Goal: Transaction & Acquisition: Book appointment/travel/reservation

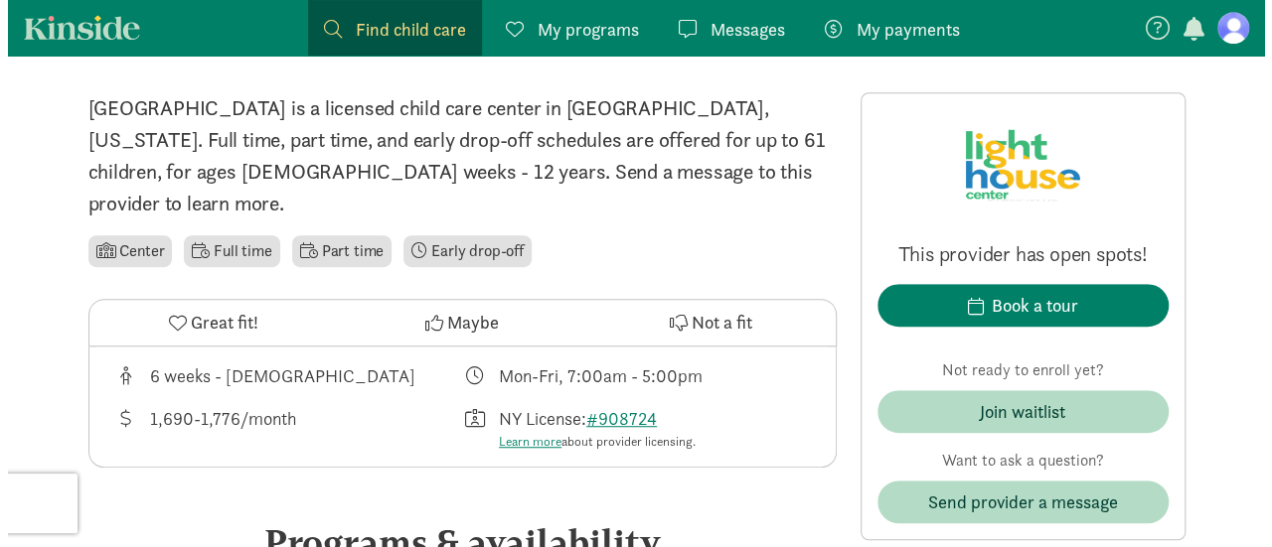
scroll to position [459, 0]
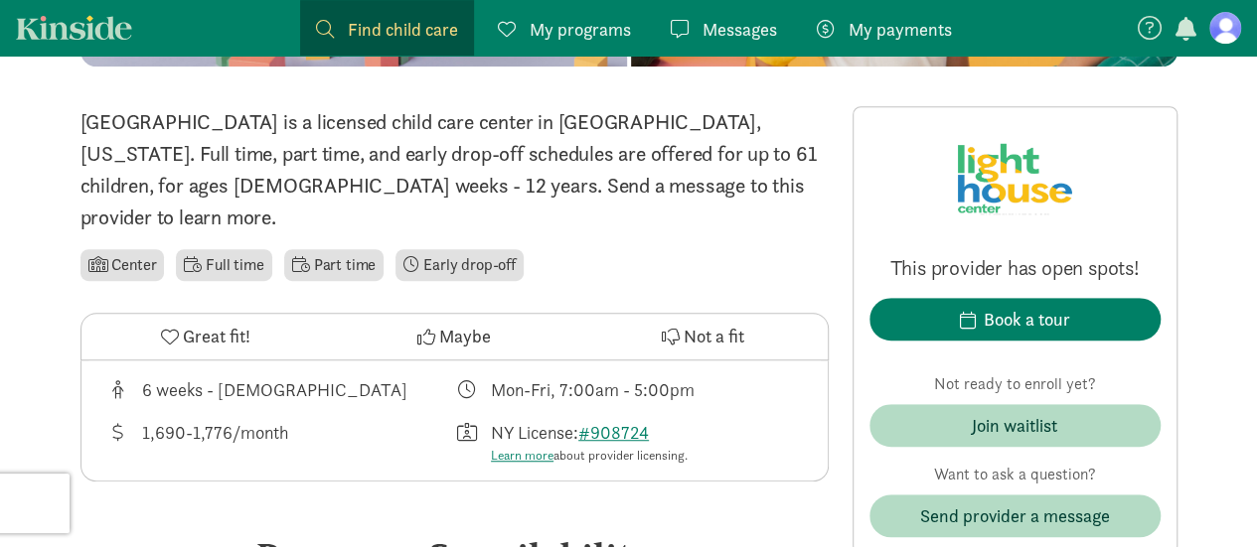
drag, startPoint x: 1264, startPoint y: 55, endPoint x: 1265, endPoint y: 96, distance: 41.7
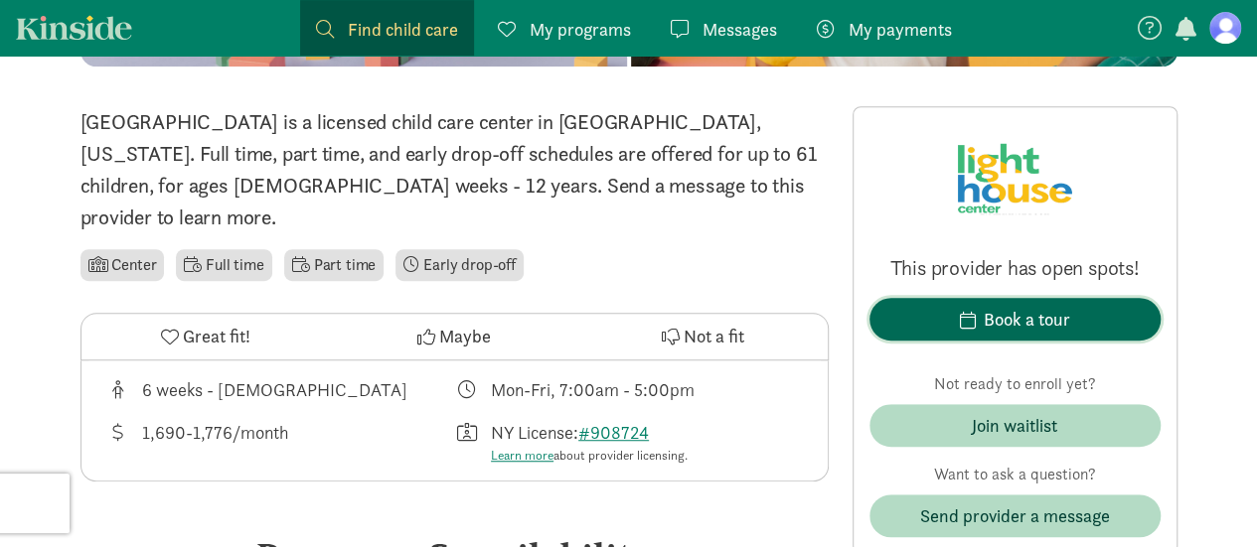
click at [1052, 335] on button "Book a tour" at bounding box center [1014, 319] width 291 height 43
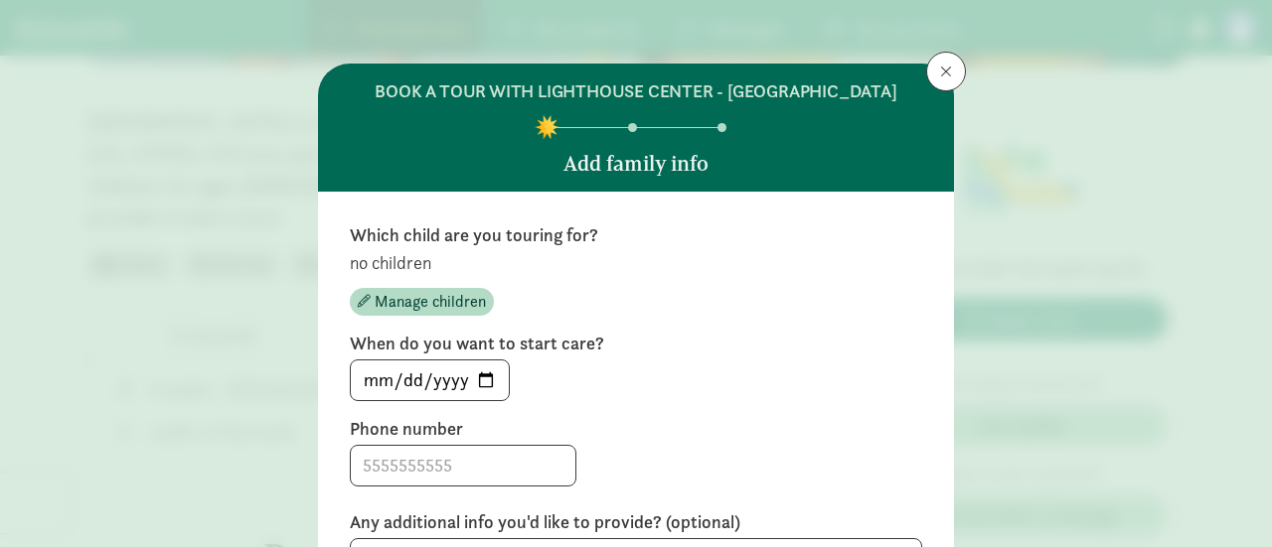
click at [395, 275] on div "no children Manage children" at bounding box center [636, 283] width 572 height 65
click at [388, 265] on p "no children" at bounding box center [636, 263] width 572 height 24
click at [392, 299] on span "Manage children" at bounding box center [430, 302] width 111 height 24
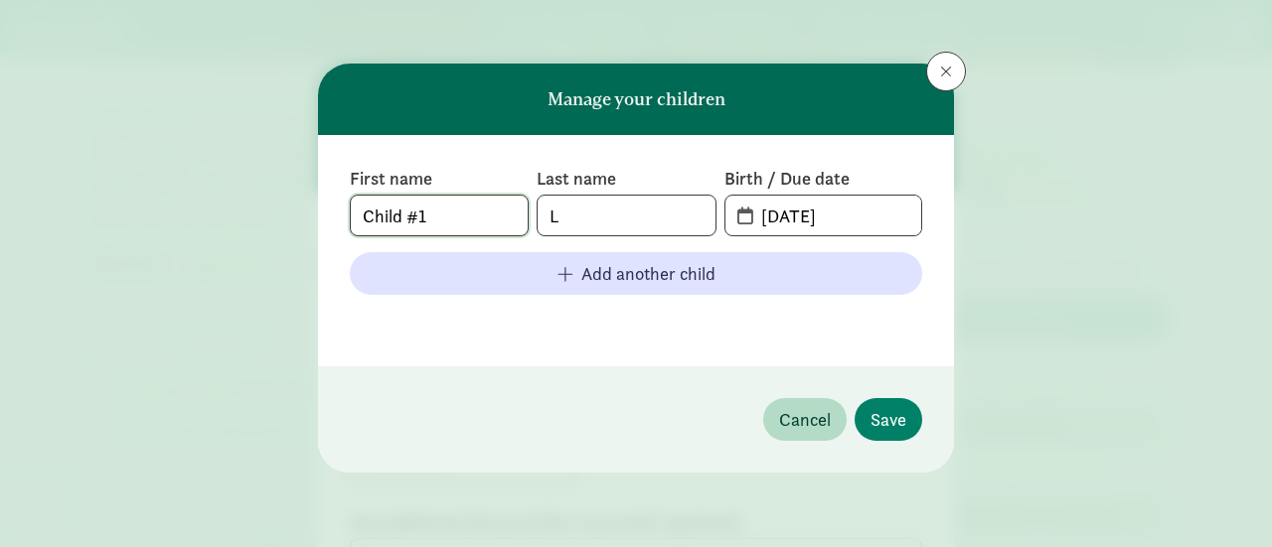
drag, startPoint x: 439, startPoint y: 215, endPoint x: 252, endPoint y: 195, distance: 187.8
click at [252, 195] on div "Manage your children First name Child #1 Last name L Birth / Due date [DATE] Ad…" at bounding box center [636, 273] width 1272 height 547
type input "Willow"
click at [560, 222] on input "L" at bounding box center [625, 216] width 177 height 40
type input "Salamino"
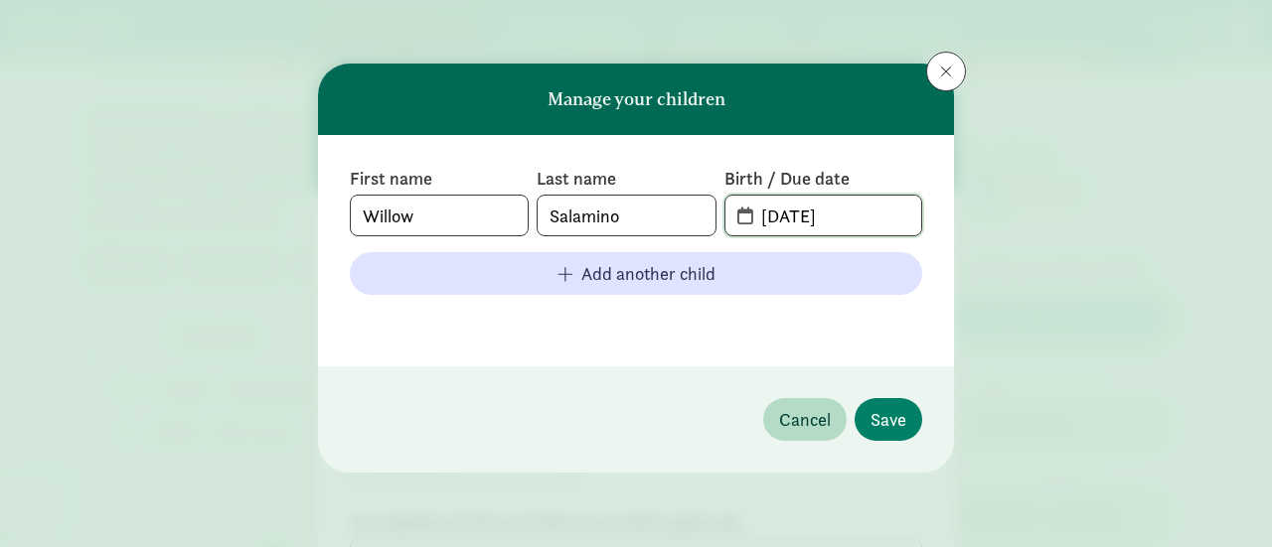
click at [882, 212] on input "[DATE]" at bounding box center [835, 216] width 172 height 40
type input "0"
click at [806, 221] on input "[DATE]" at bounding box center [835, 216] width 172 height 40
type input "[DATE]"
click at [877, 412] on span "Save" at bounding box center [888, 419] width 36 height 27
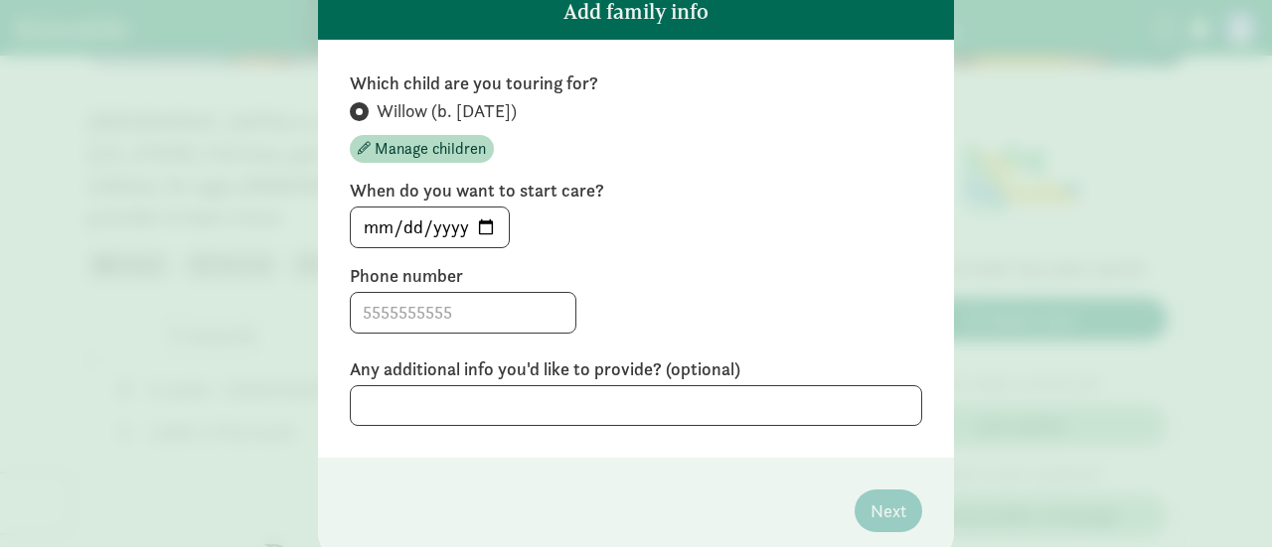
scroll to position [199, 0]
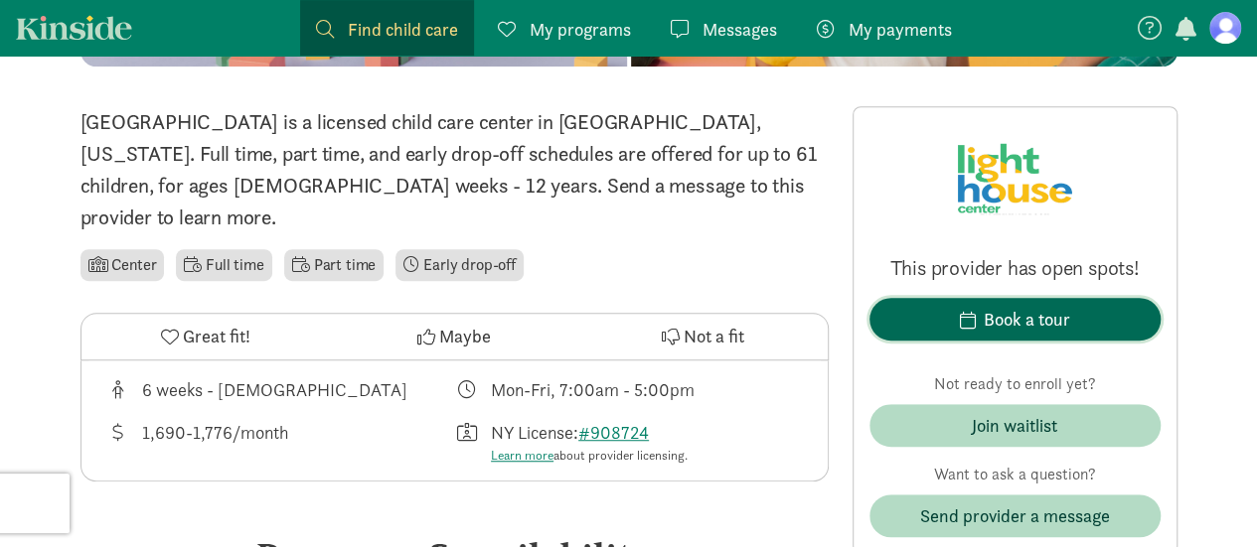
click at [976, 309] on span "Book a tour" at bounding box center [1014, 319] width 259 height 27
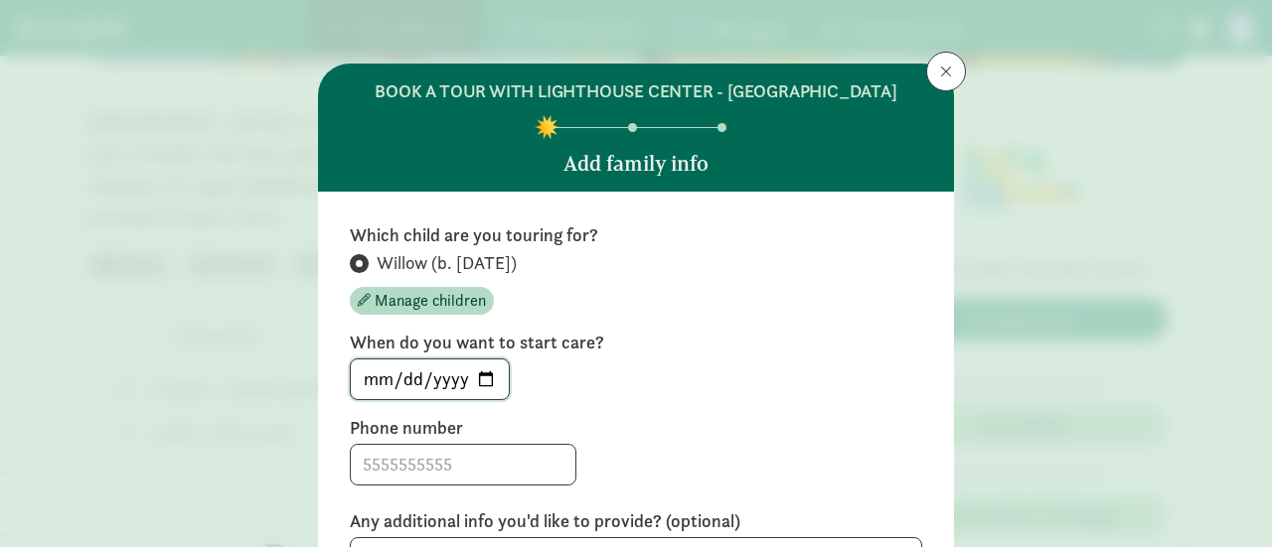
click at [475, 370] on input "[DATE]" at bounding box center [430, 380] width 158 height 40
type input "[DATE]"
click at [471, 466] on input at bounding box center [463, 465] width 225 height 40
type input "7162353763"
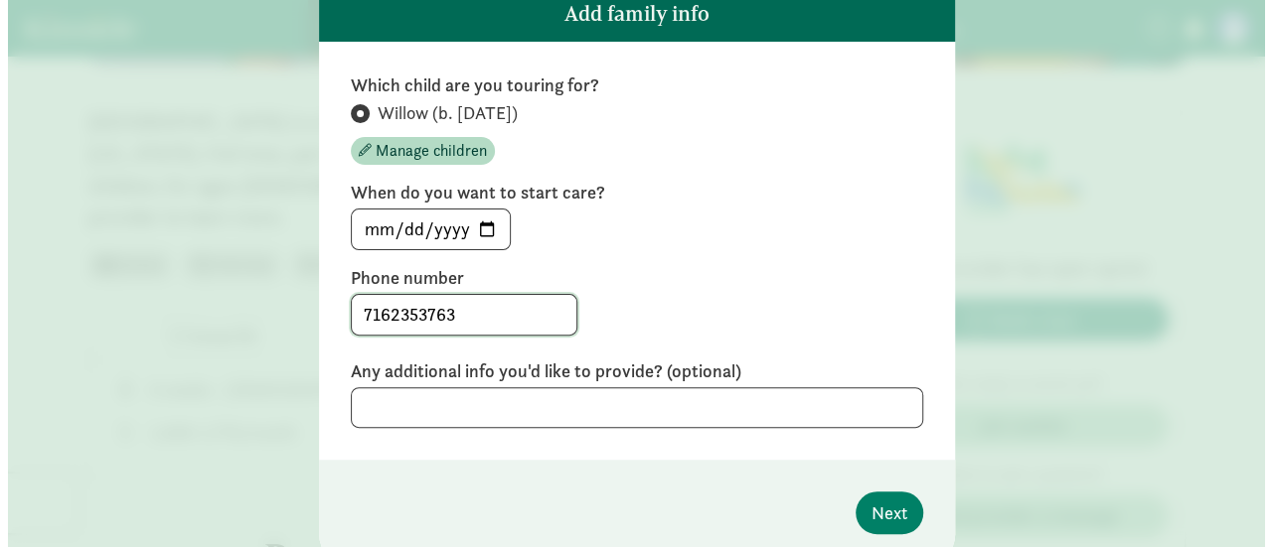
scroll to position [153, 0]
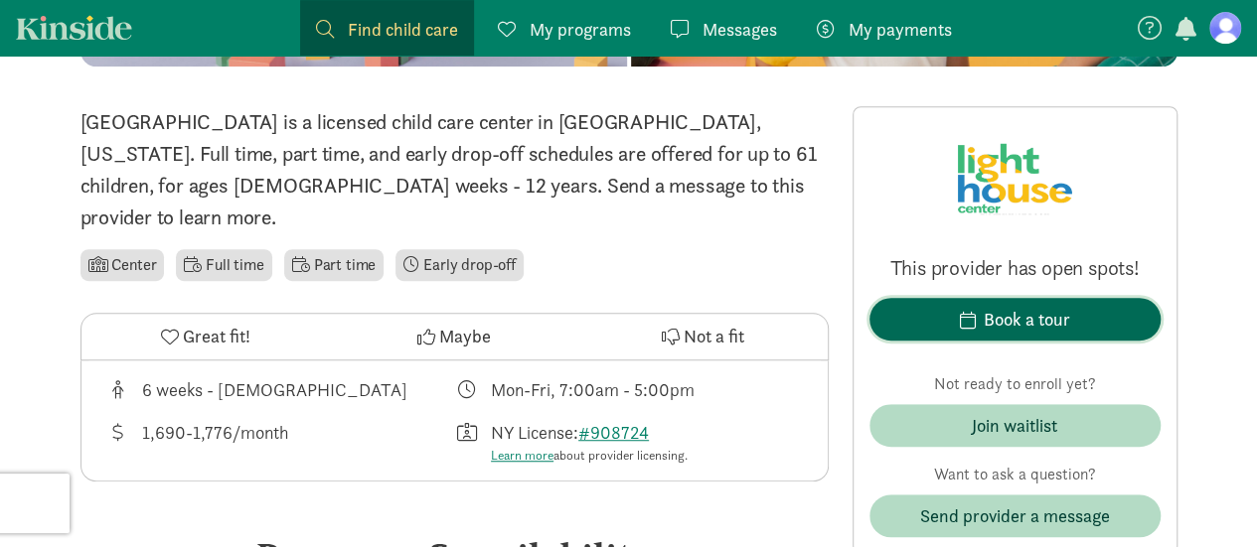
click at [918, 314] on span "Book a tour" at bounding box center [1014, 319] width 259 height 27
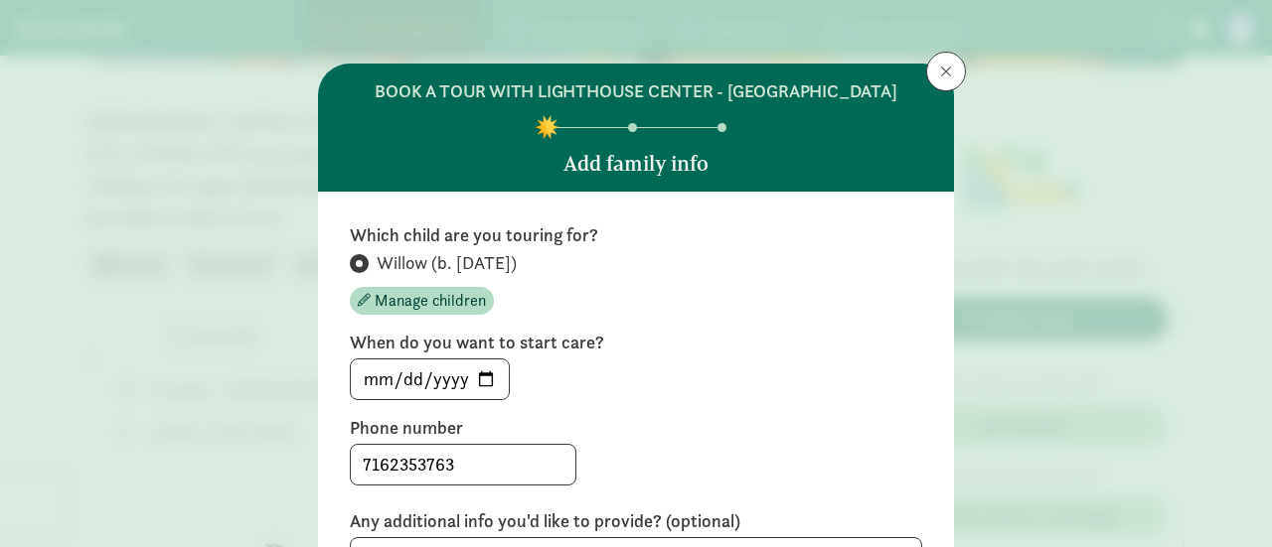
scroll to position [219, 0]
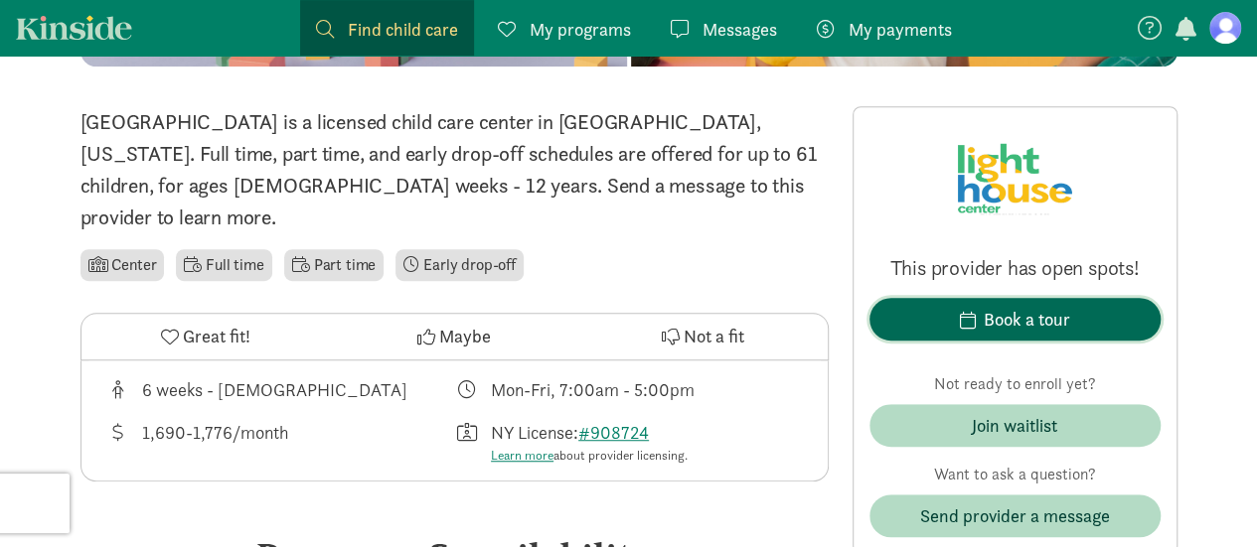
click at [944, 327] on span "Book a tour" at bounding box center [1014, 319] width 259 height 27
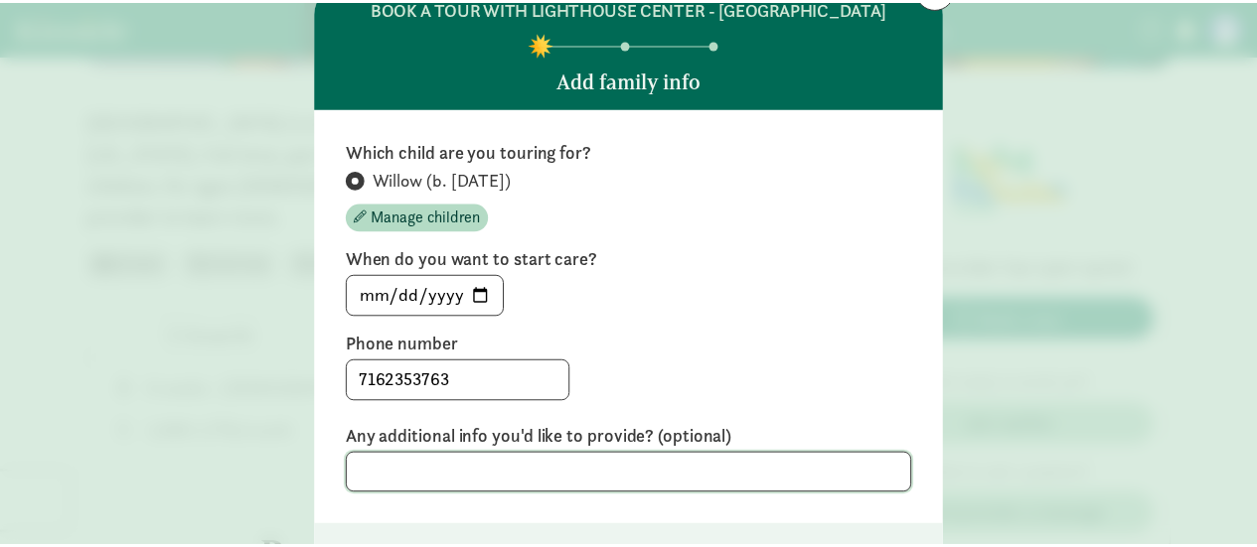
scroll to position [87, 0]
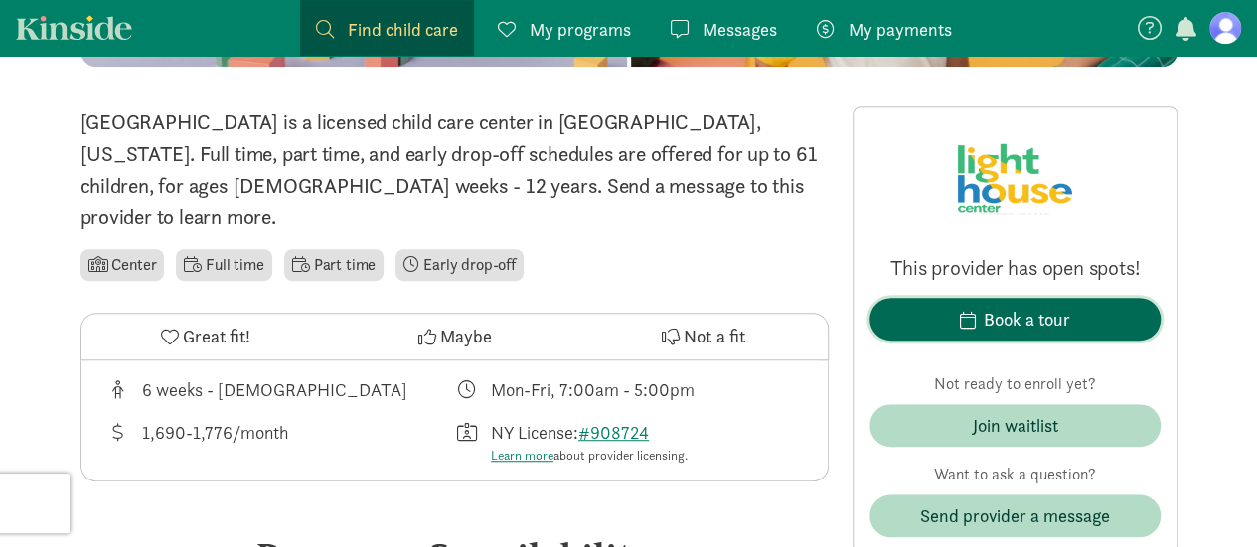
click at [986, 317] on div "Book a tour" at bounding box center [1027, 319] width 86 height 27
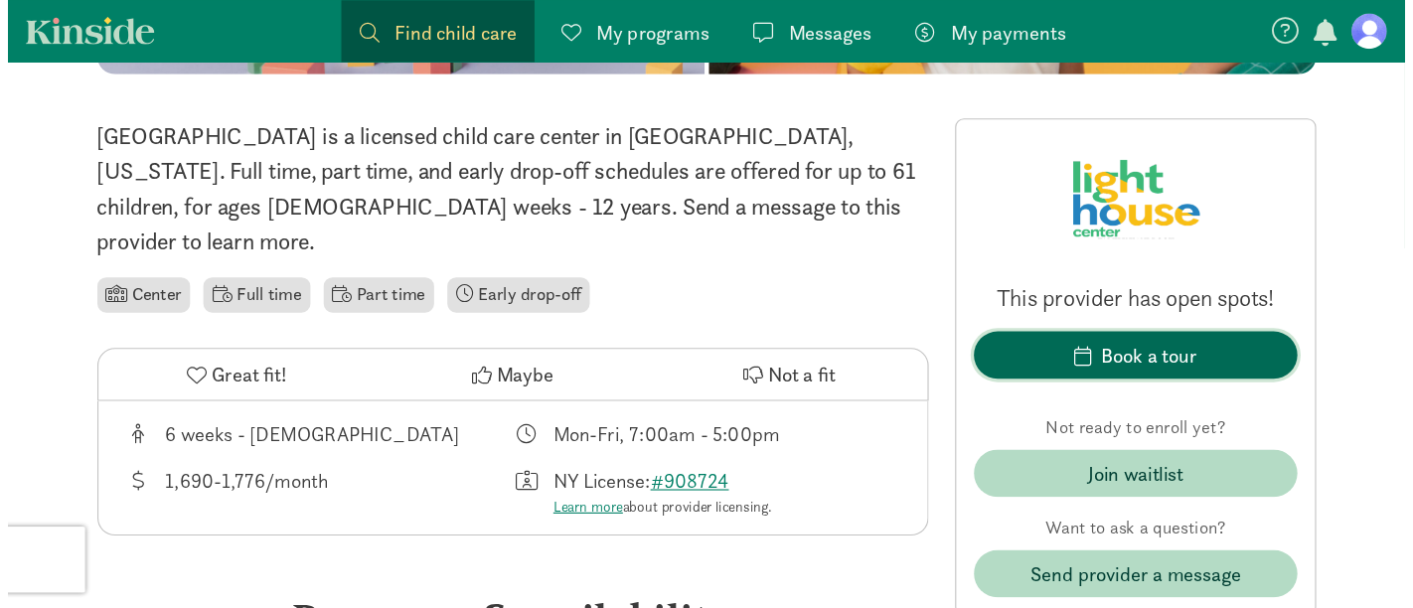
scroll to position [459, 0]
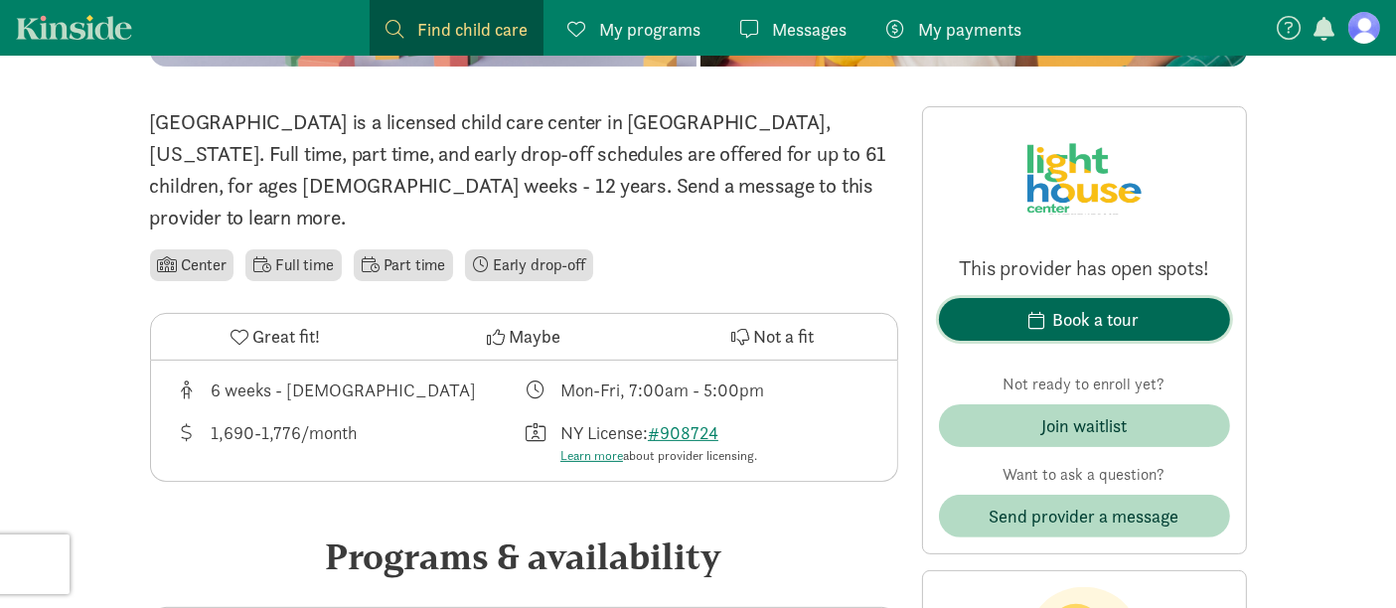
click at [1085, 307] on div "Book a tour" at bounding box center [1096, 319] width 86 height 27
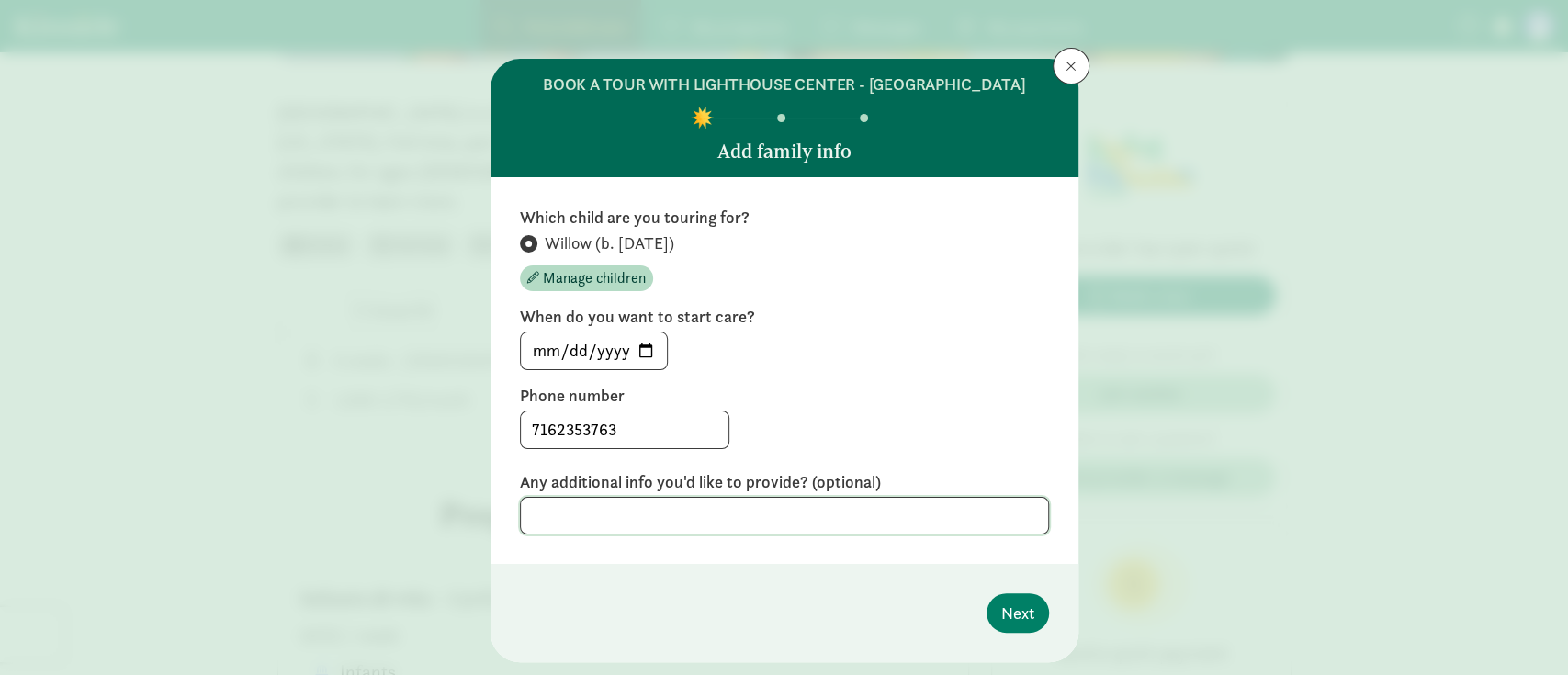
click at [621, 505] on textarea at bounding box center [784, 515] width 529 height 38
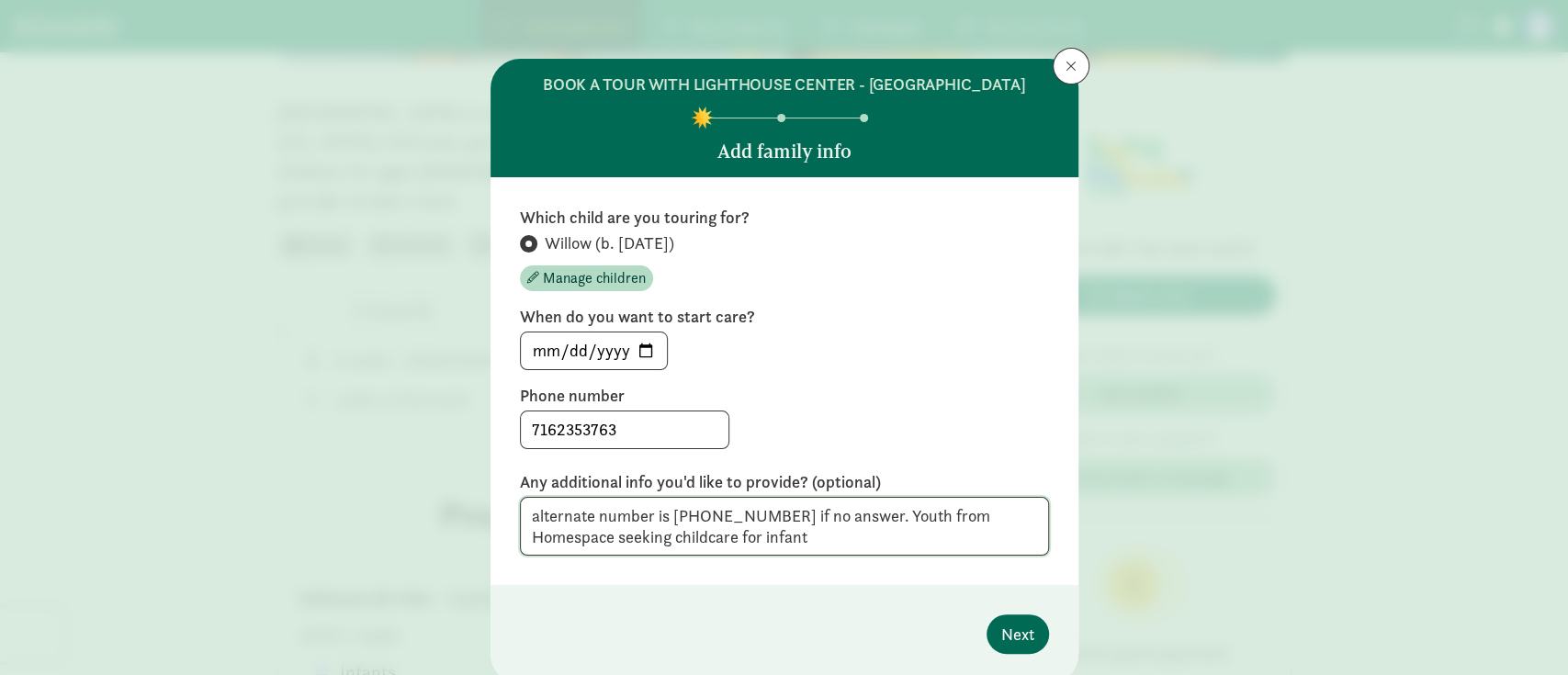
type textarea "alternate number is [PHONE_NUMBER] if no answer. Youth from Homespace seeking c…"
click at [1023, 505] on span "Next" at bounding box center [1018, 634] width 33 height 25
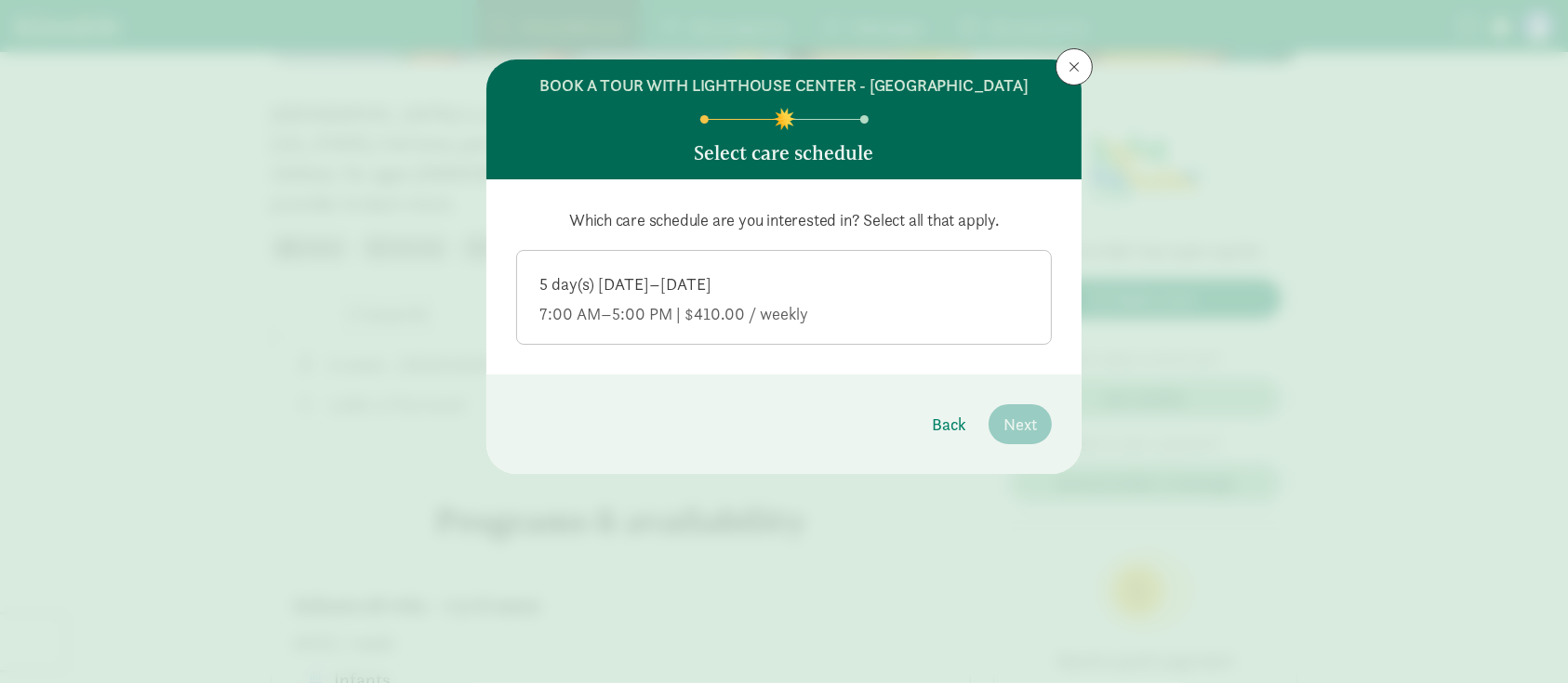
click at [625, 323] on div "7:00 AM–5:00 PM | $410.00 / weekly" at bounding box center [784, 314] width 490 height 22
click at [0, 0] on input "5 day(s) [DATE]–[DATE] 7:00 AM–5:00 PM | $410.00 / weekly" at bounding box center [0, 0] width 0 height 0
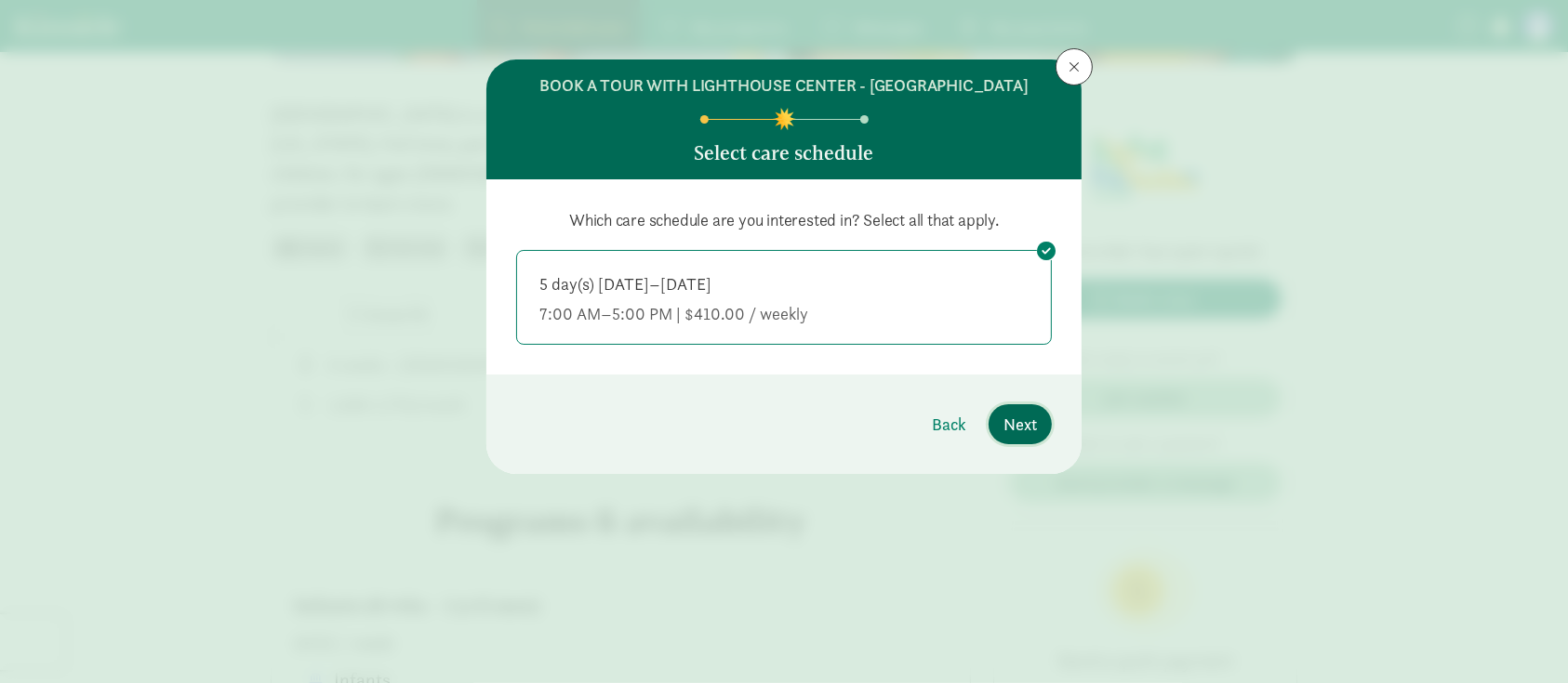
click at [1026, 428] on span "Next" at bounding box center [1020, 424] width 34 height 25
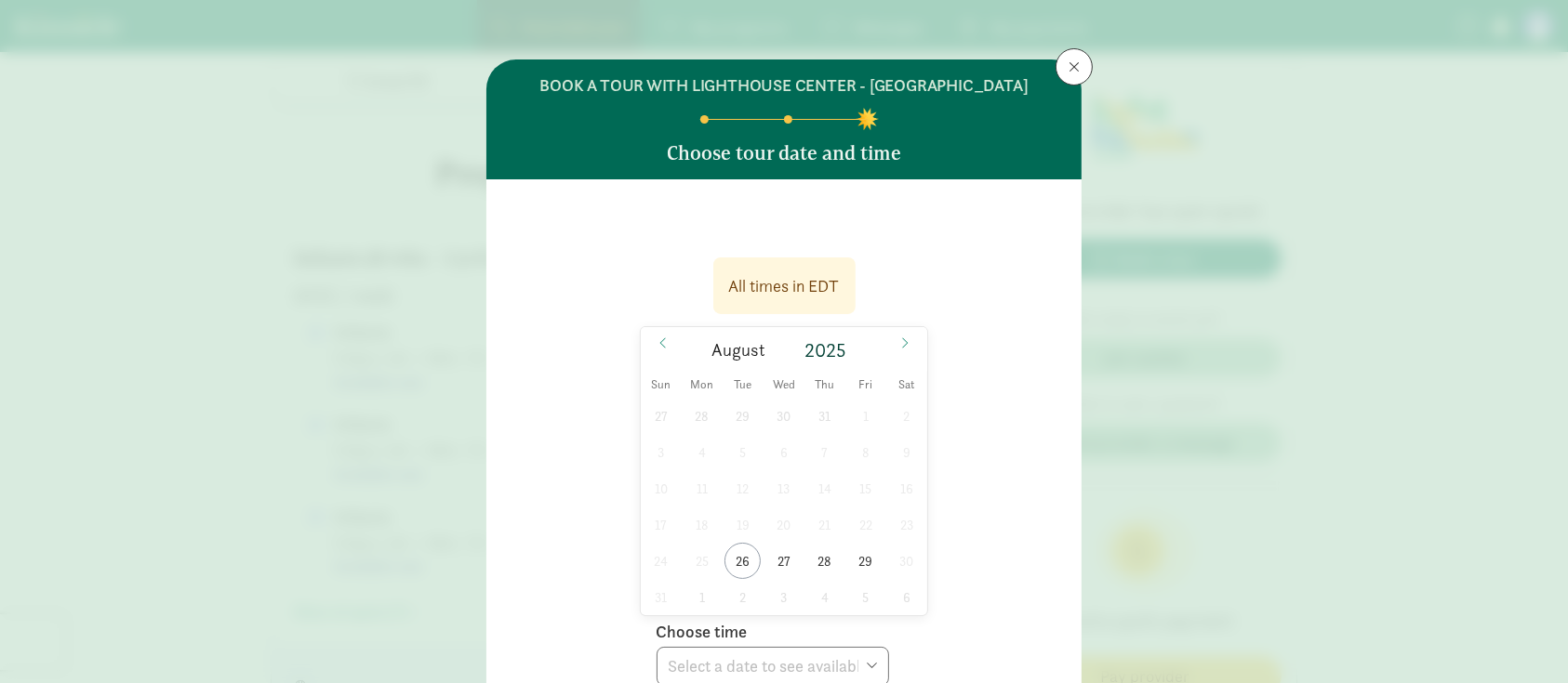
scroll to position [622, 0]
click at [820, 511] on span "28" at bounding box center [824, 560] width 37 height 36
click at [857, 511] on span "29" at bounding box center [865, 560] width 37 height 36
click at [777, 511] on select "Choose time 11:00 AM 11:30 AM 12:00 PM 12:30 PM 01:00 PM 01:30 PM" at bounding box center [772, 666] width 232 height 39
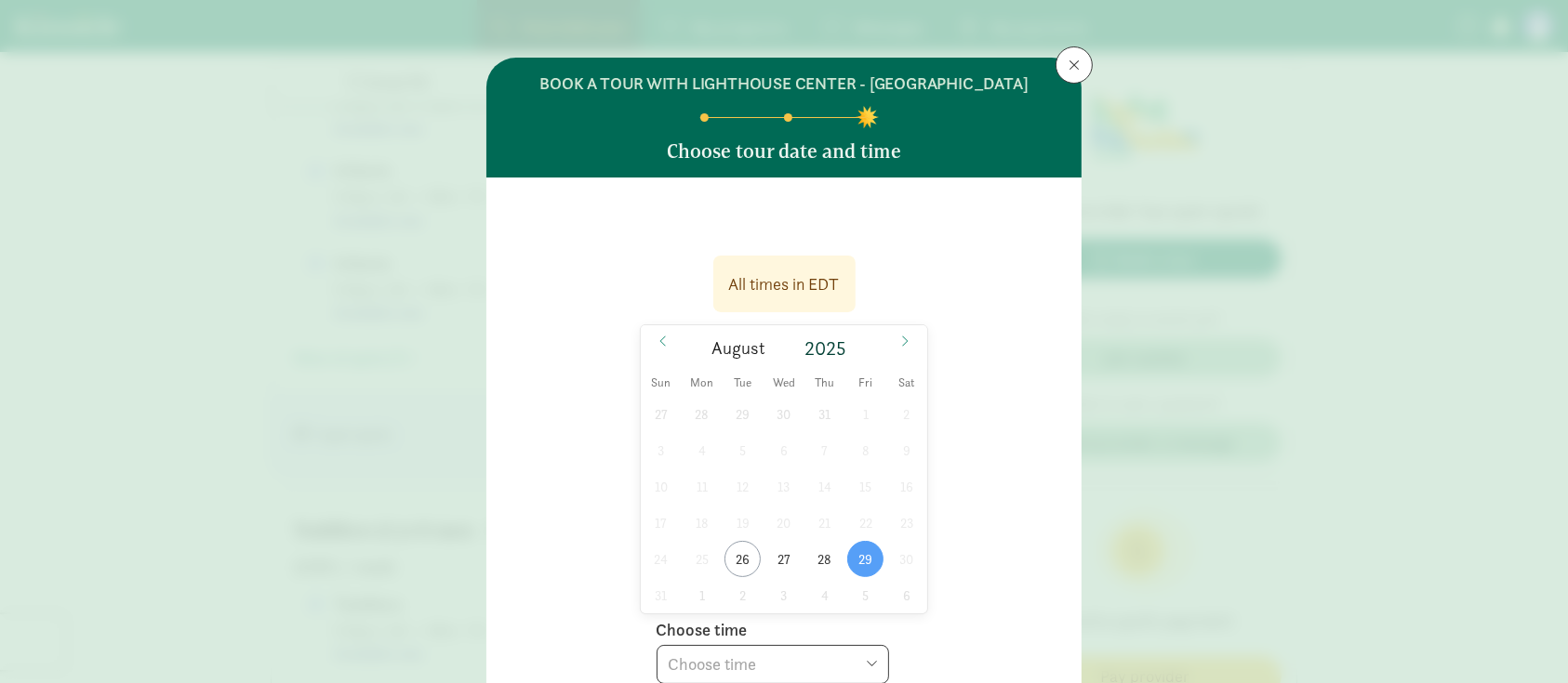
scroll to position [1312, 0]
click at [782, 511] on div "Choose time Choose time 11:00 AM 11:30 AM 12:00 PM 12:30 PM 01:00 PM 01:30 PM" at bounding box center [772, 647] width 232 height 72
click at [773, 511] on select "Choose time 11:00 AM 11:30 AM 12:00 PM 12:30 PM 01:00 PM 01:30 PM" at bounding box center [772, 664] width 232 height 39
select select "[DATE]T11:30:00.000-04:00"
click at [656, 511] on select "Choose time 11:00 AM 11:30 AM 12:00 PM 12:30 PM 01:00 PM 01:30 PM" at bounding box center [772, 664] width 232 height 39
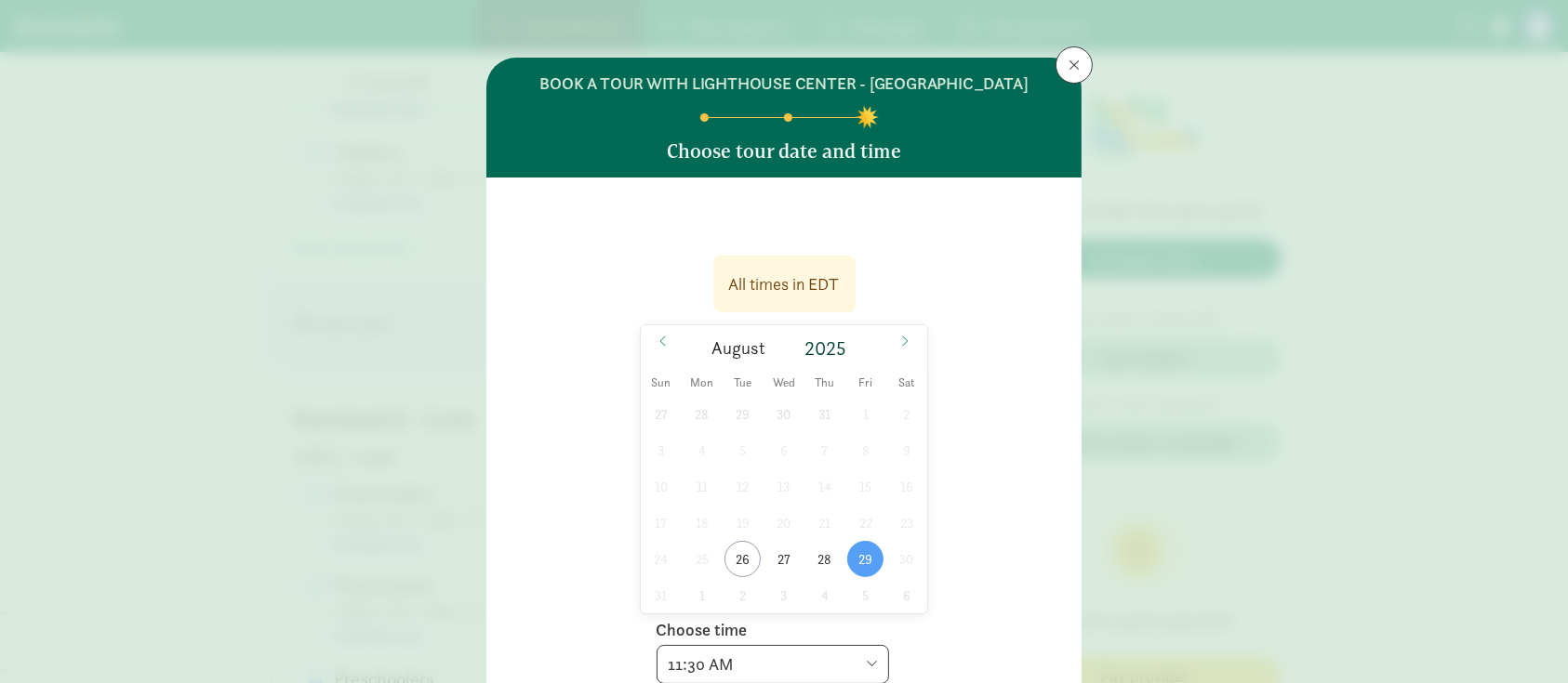
scroll to position [1634, 0]
click at [1176, 492] on div "BOOK A TOUR WITH LIGHTHOUSE CENTER - MEDICAL PARK Choose tour date and time All…" at bounding box center [784, 342] width 1568 height 683
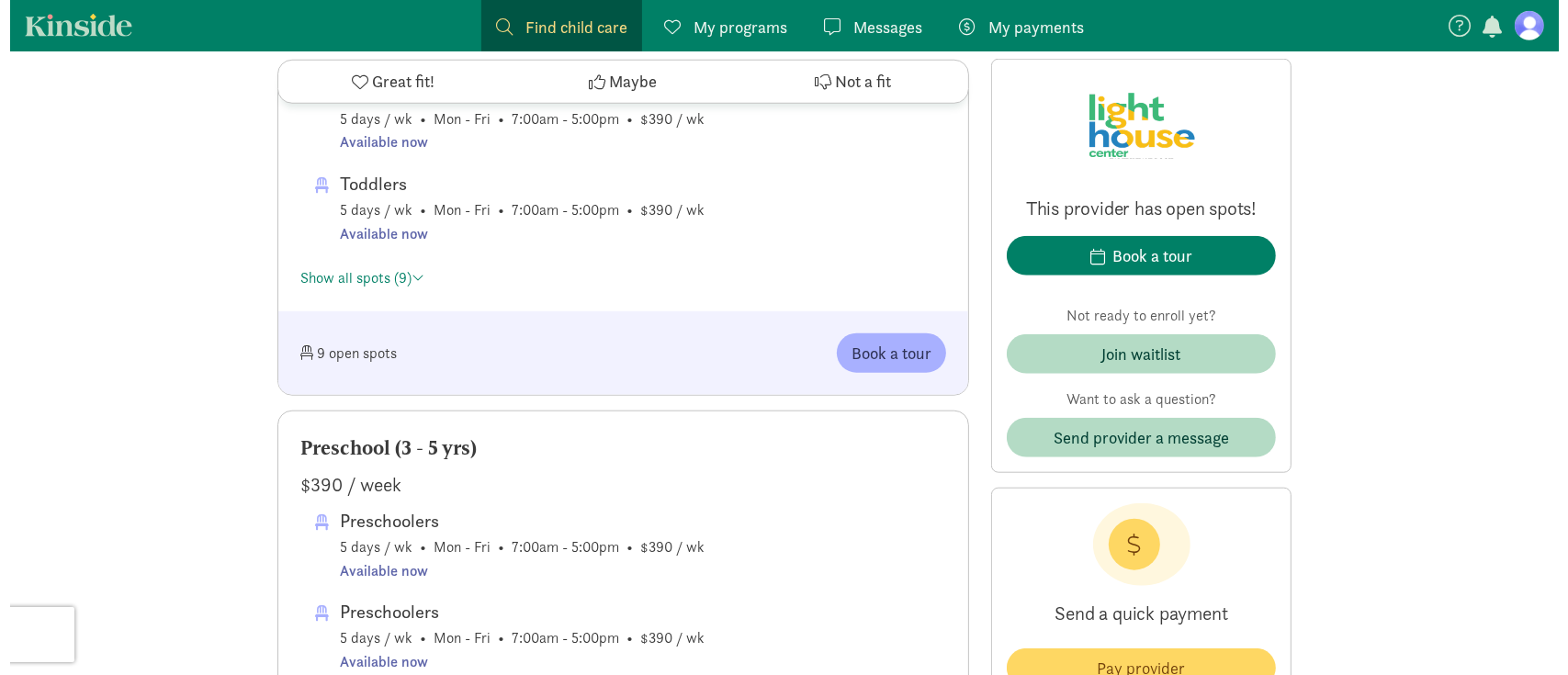
scroll to position [0, 0]
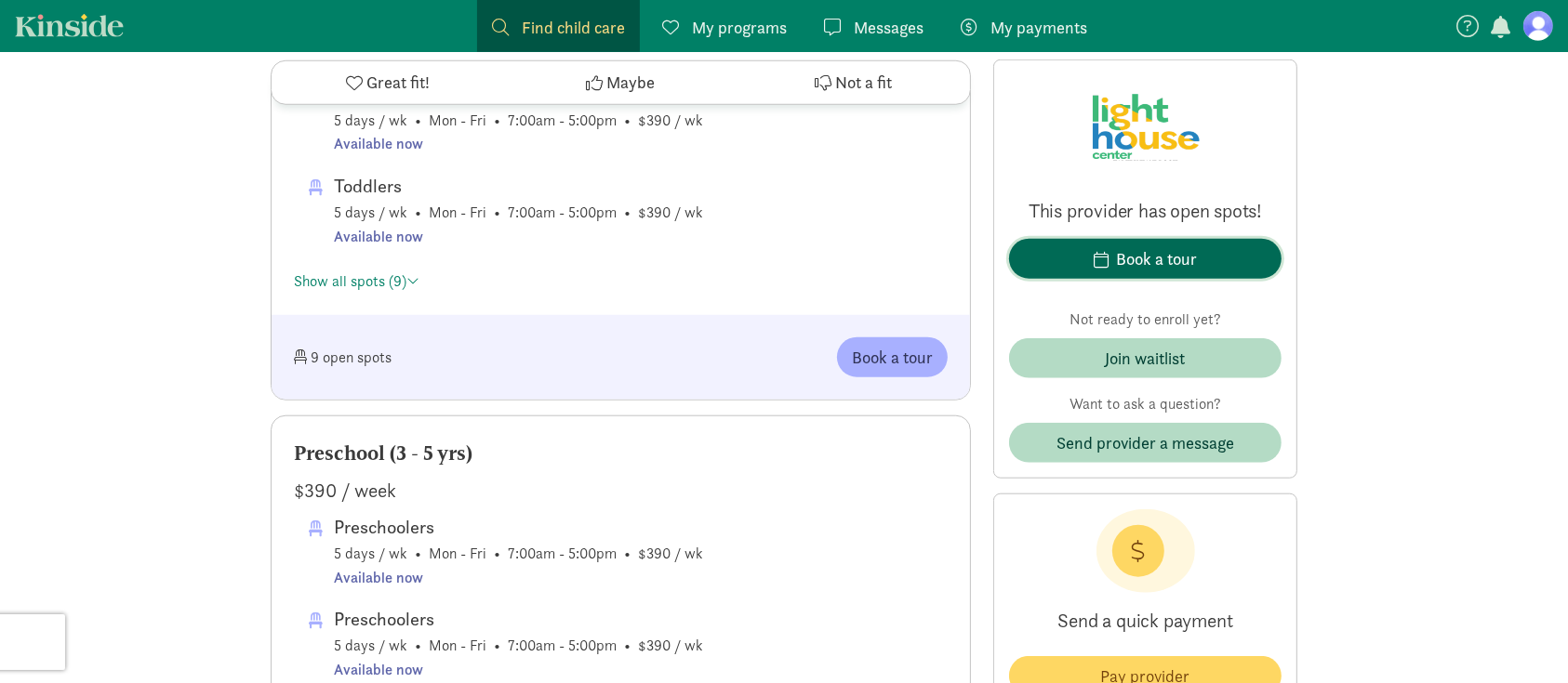
click at [1127, 264] on div "Book a tour" at bounding box center [1156, 258] width 81 height 25
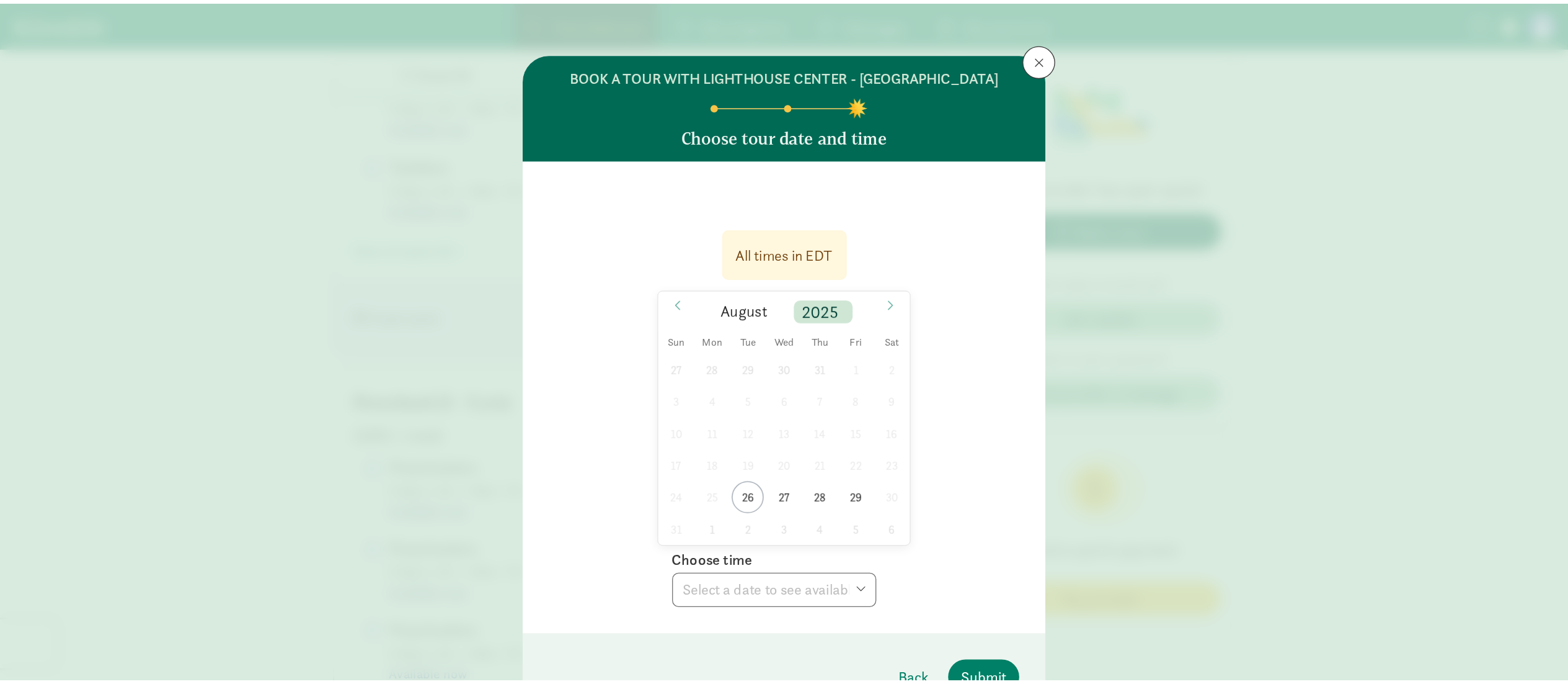
scroll to position [1091, 0]
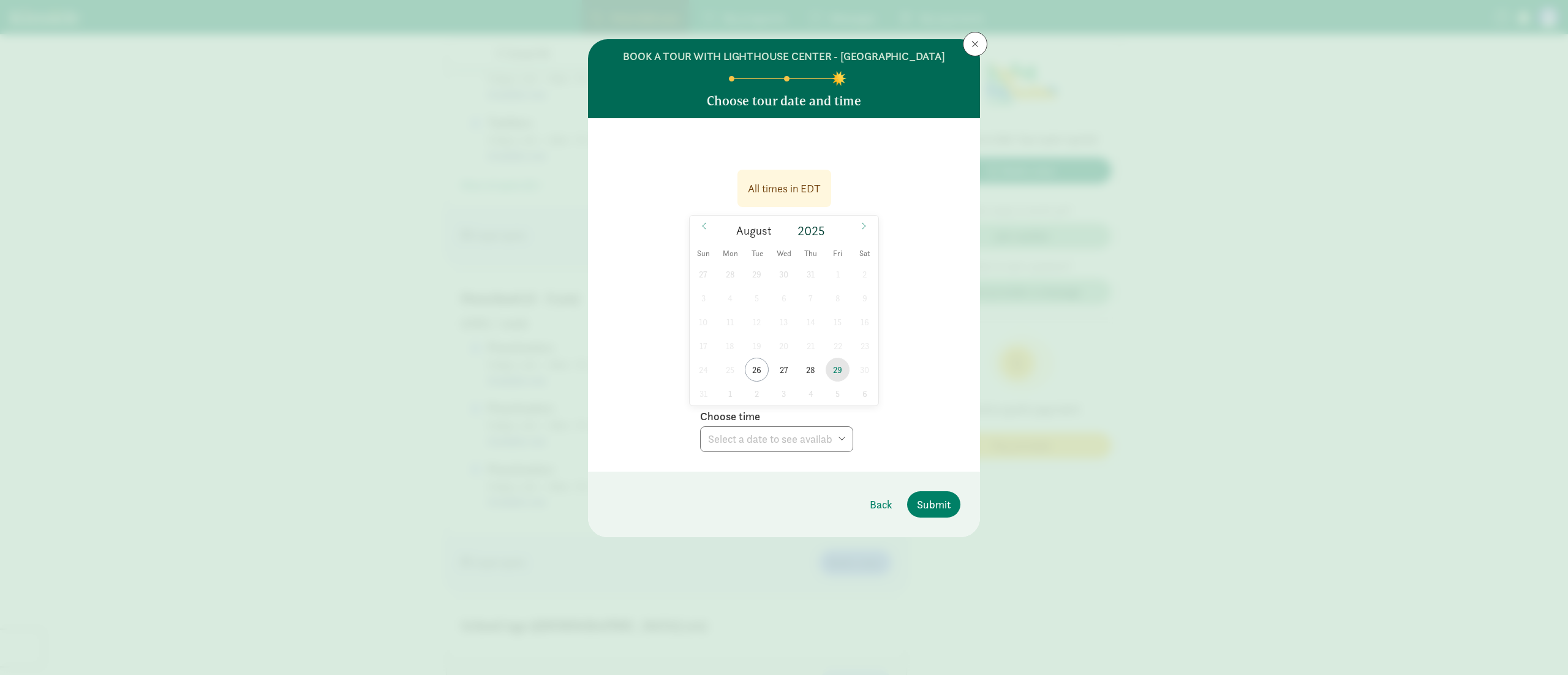
click at [774, 337] on span "29" at bounding box center [837, 369] width 24 height 24
click at [774, 337] on select "Choose time 11:00 AM 11:30 AM 12:00 PM 12:30 PM 01:00 PM 01:30 PM" at bounding box center [777, 439] width 153 height 26
select select "[DATE]T11:30:00.000-04:00"
click at [700, 337] on select "Choose time 11:00 AM 11:30 AM 12:00 PM 12:30 PM 01:00 PM 01:30 PM" at bounding box center [777, 439] width 153 height 26
click at [774, 337] on span "Submit" at bounding box center [934, 504] width 34 height 17
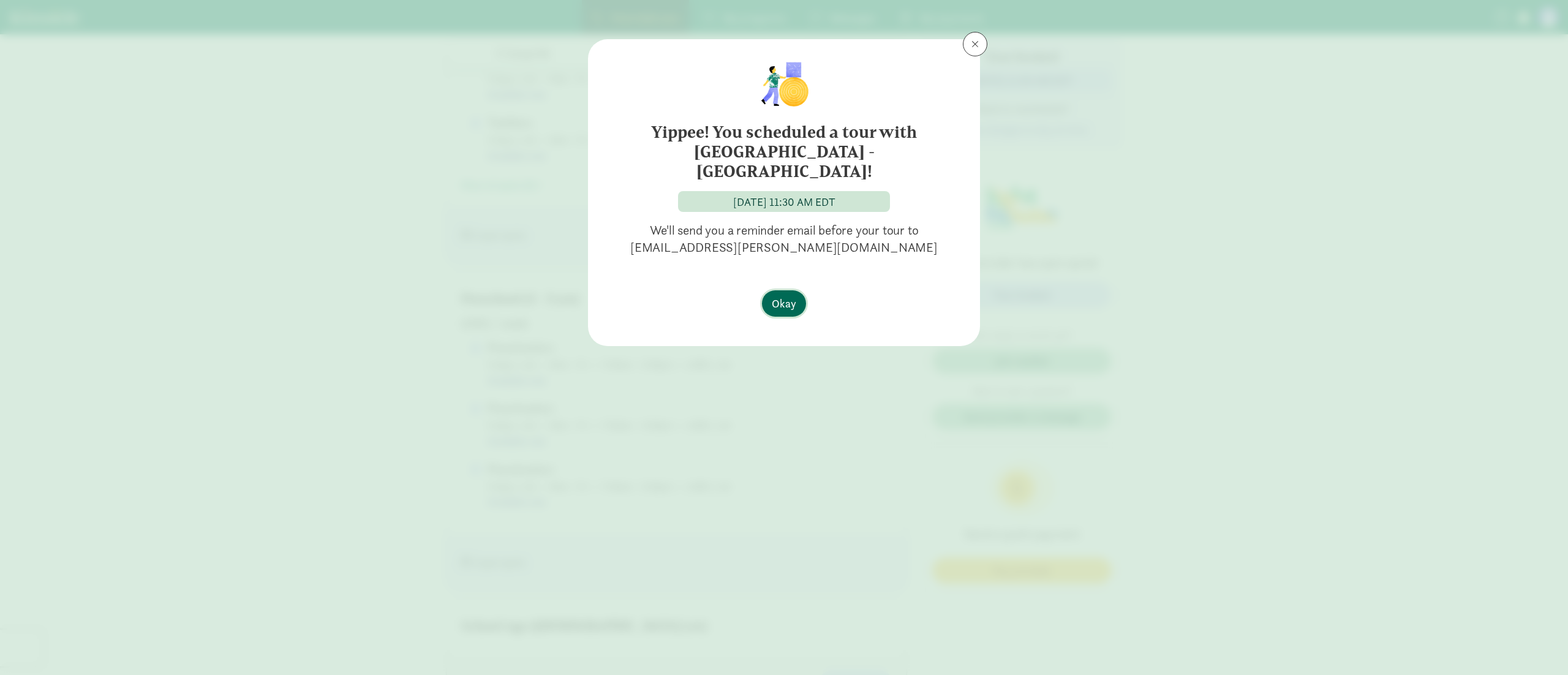
click at [774, 295] on span "Okay" at bounding box center [784, 303] width 25 height 17
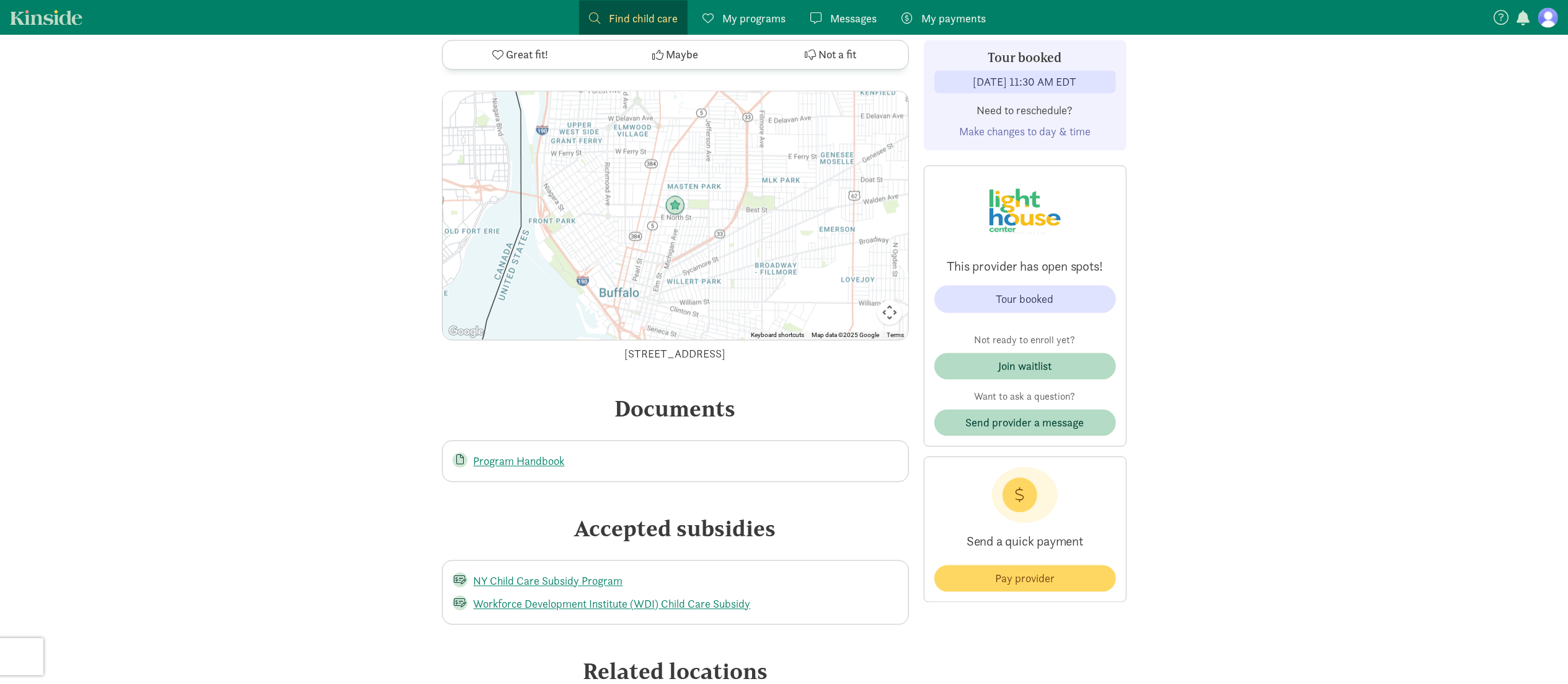
scroll to position [2540, 0]
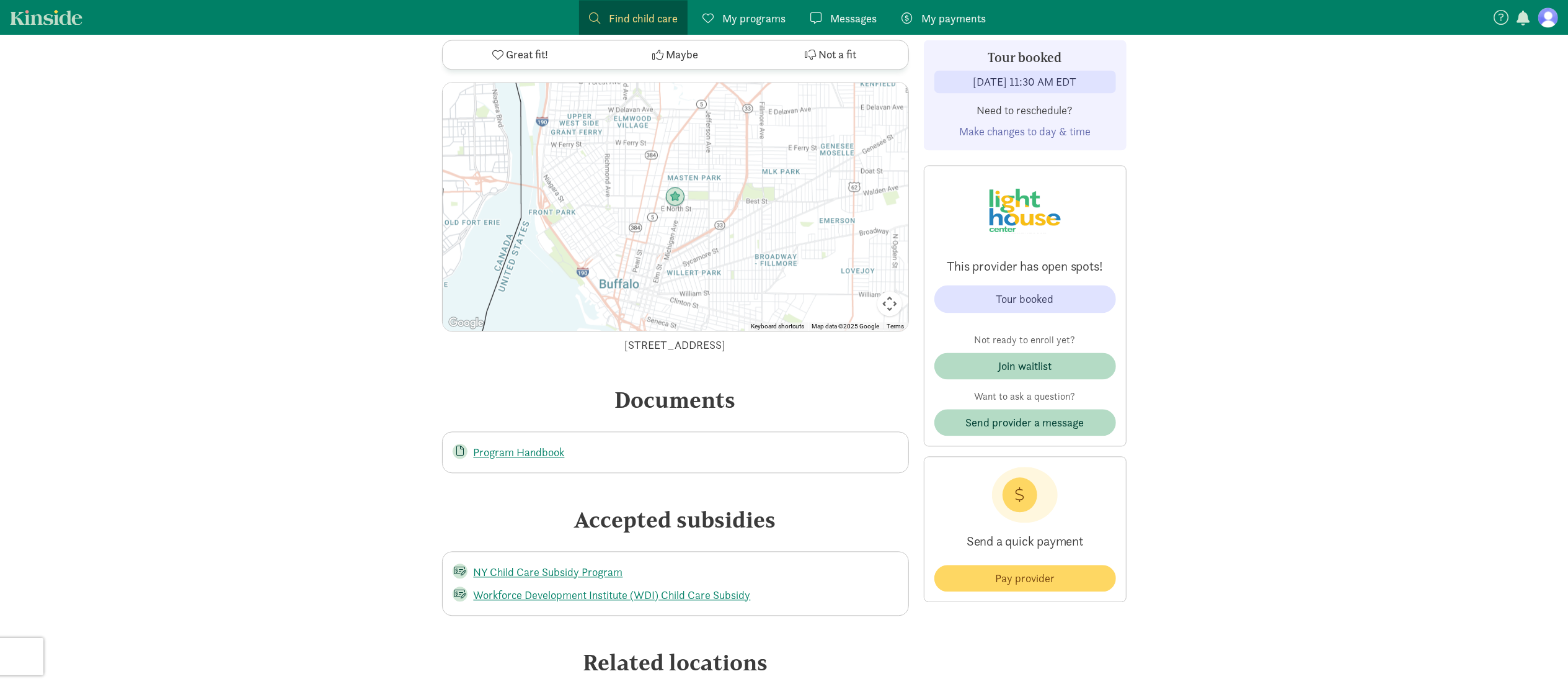
drag, startPoint x: 777, startPoint y: 327, endPoint x: 577, endPoint y: 330, distance: 200.0
click at [577, 336] on div "[STREET_ADDRESS]" at bounding box center [675, 344] width 467 height 17
copy div "[STREET_ADDRESS]"
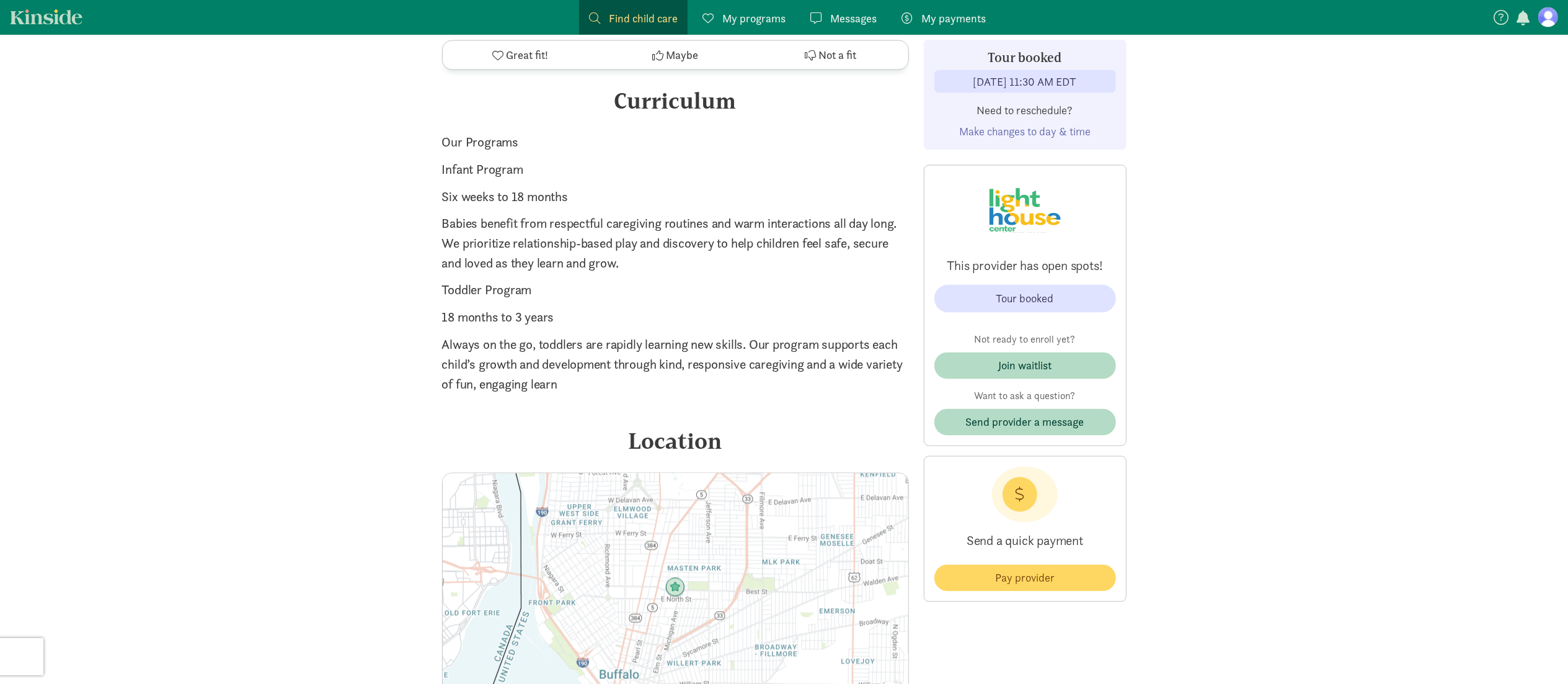
scroll to position [2141, 0]
